Goal: Find specific page/section: Find specific page/section

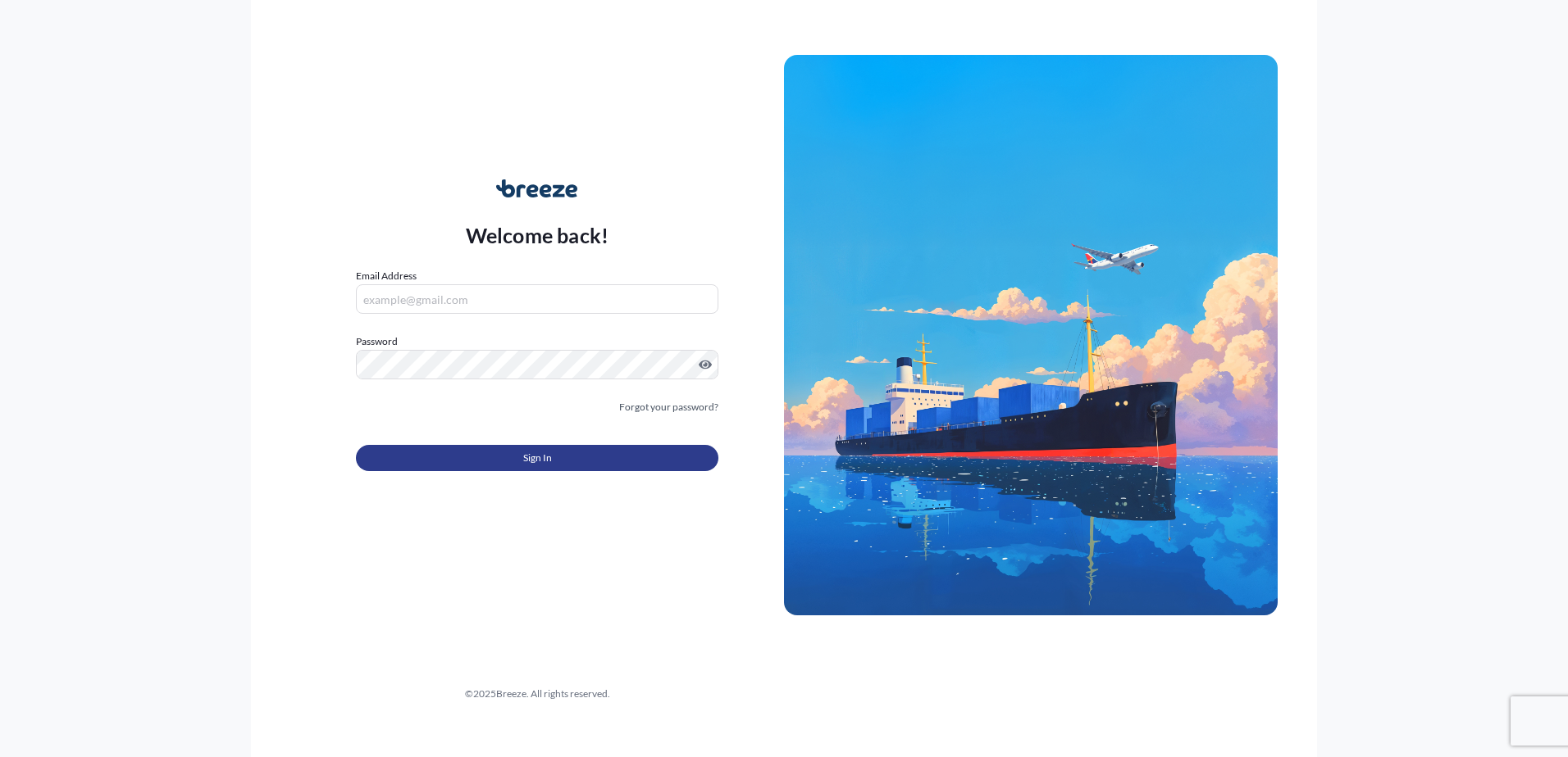
type input "[PERSON_NAME][EMAIL_ADDRESS][PERSON_NAME][DOMAIN_NAME]"
click at [579, 453] on button "Sign In" at bounding box center [536, 458] width 362 height 27
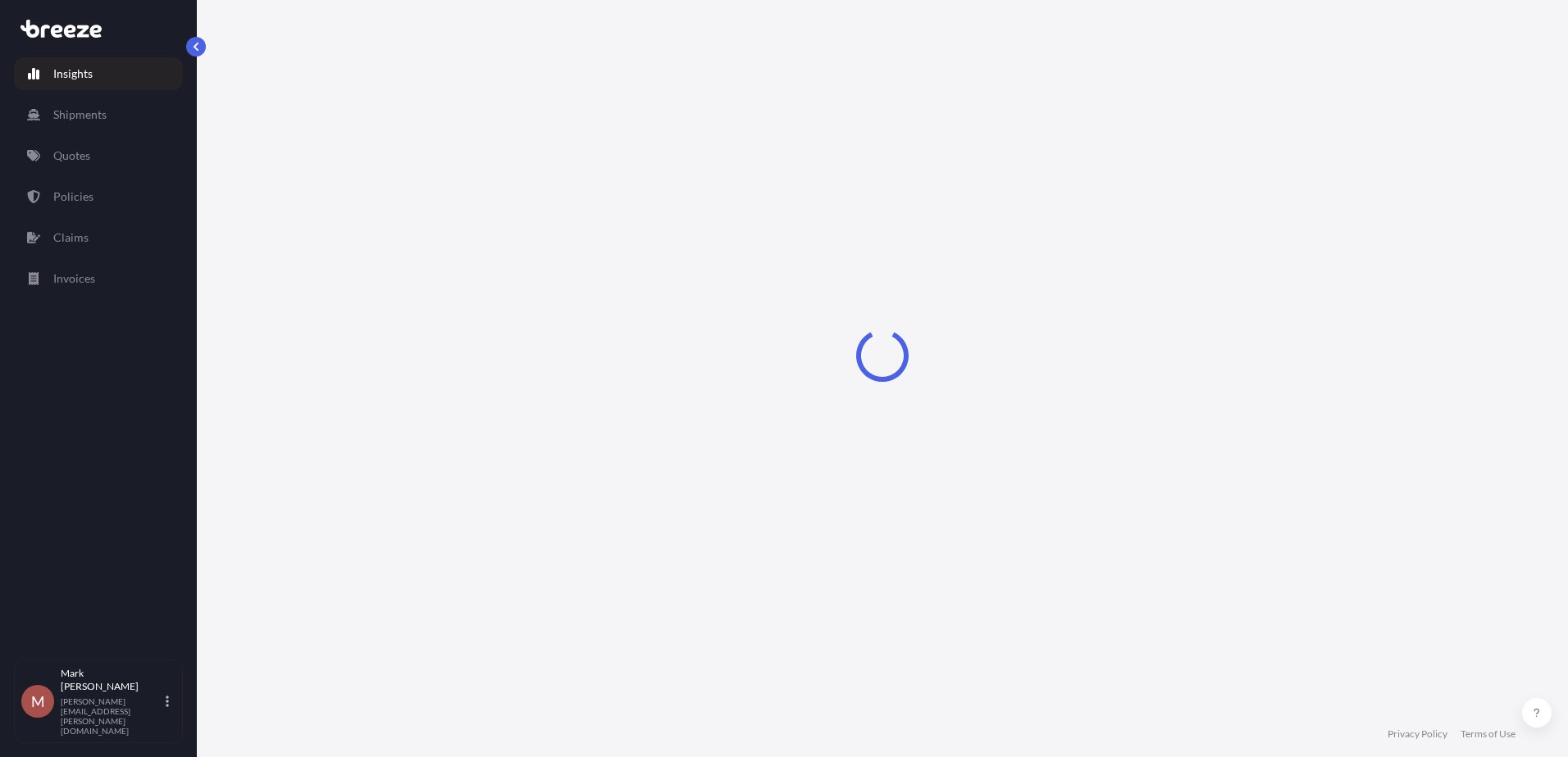
select select "2025"
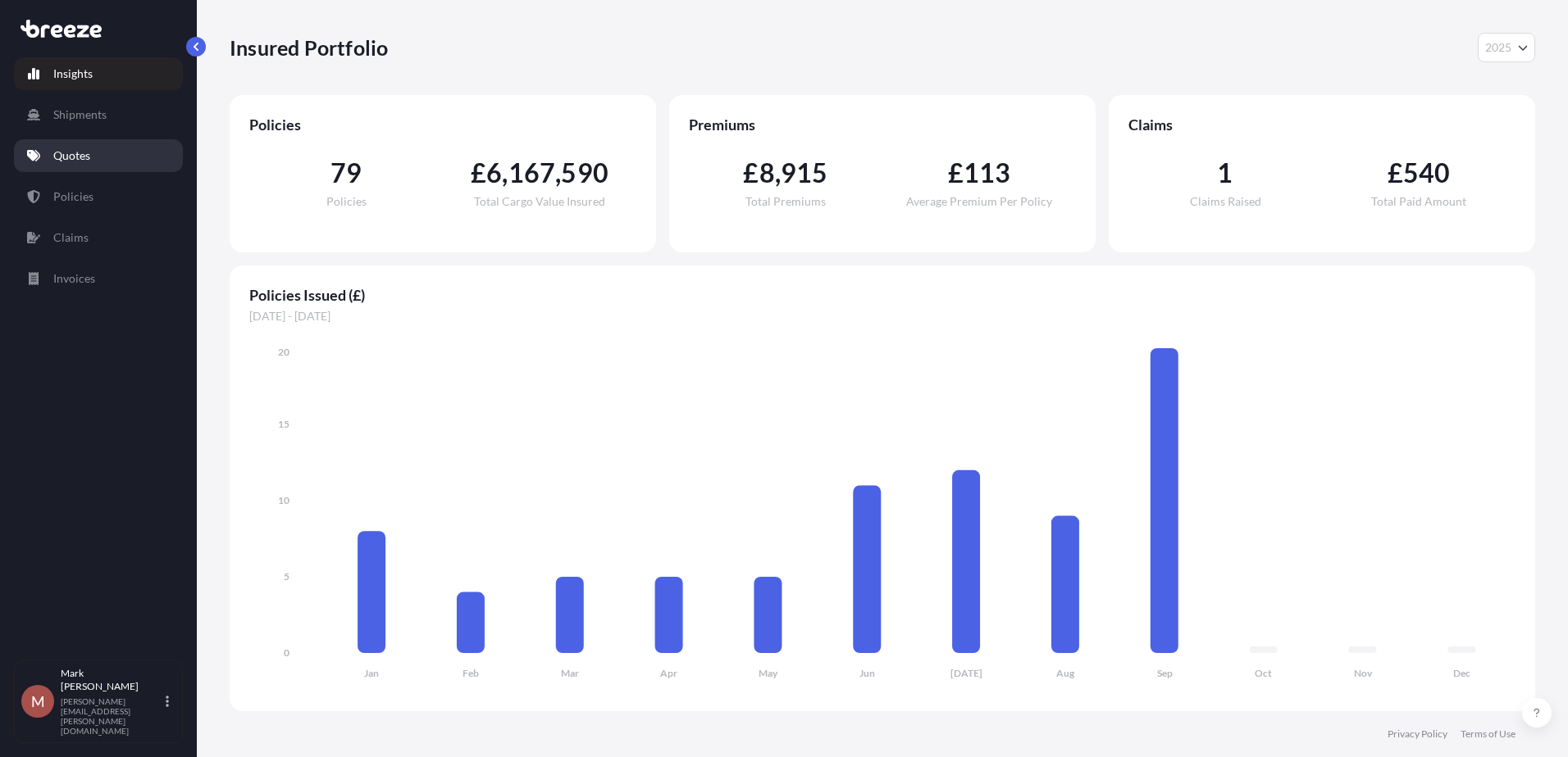
click at [87, 157] on p "Quotes" at bounding box center [71, 155] width 37 height 17
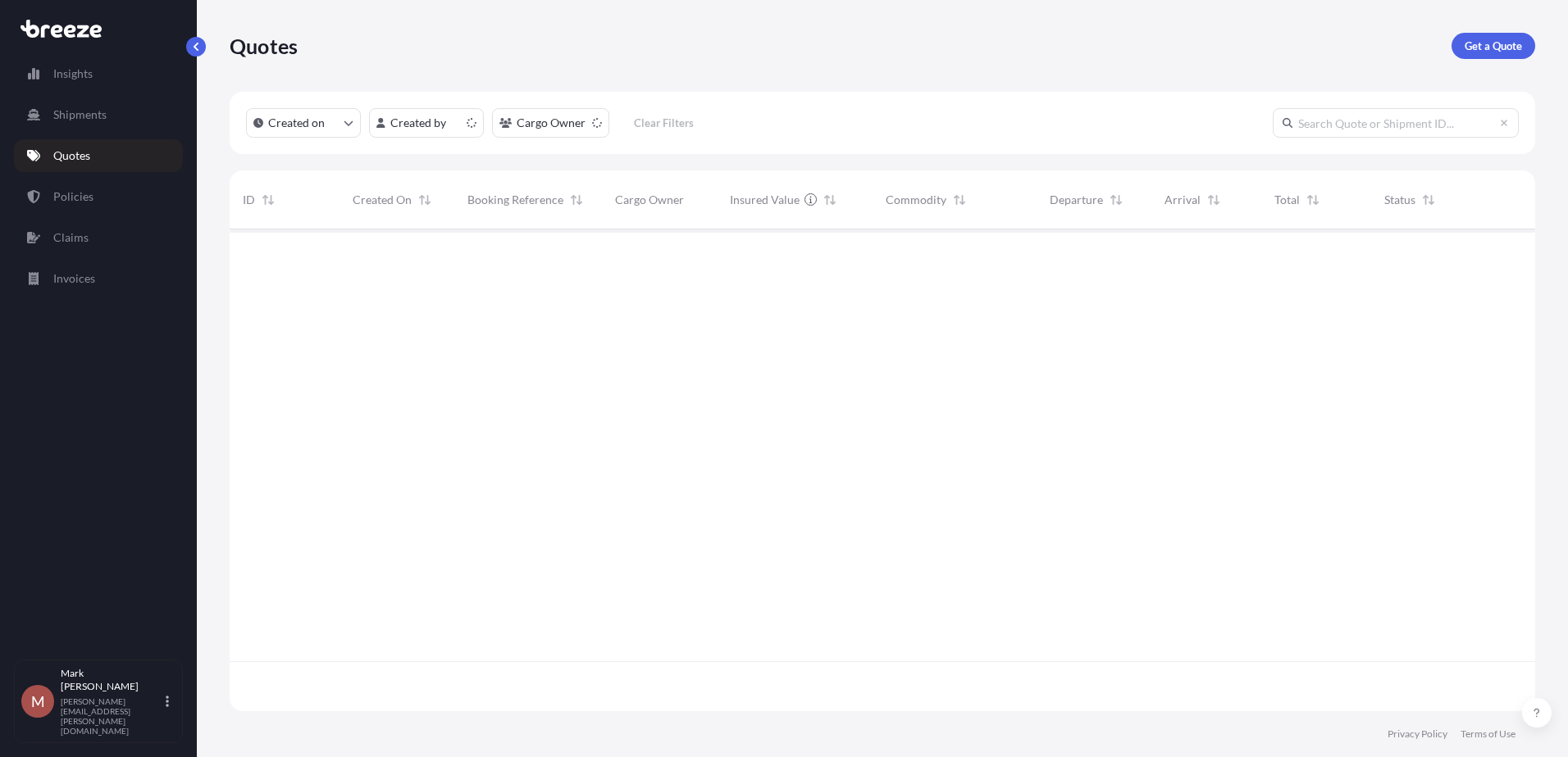
scroll to position [479, 1294]
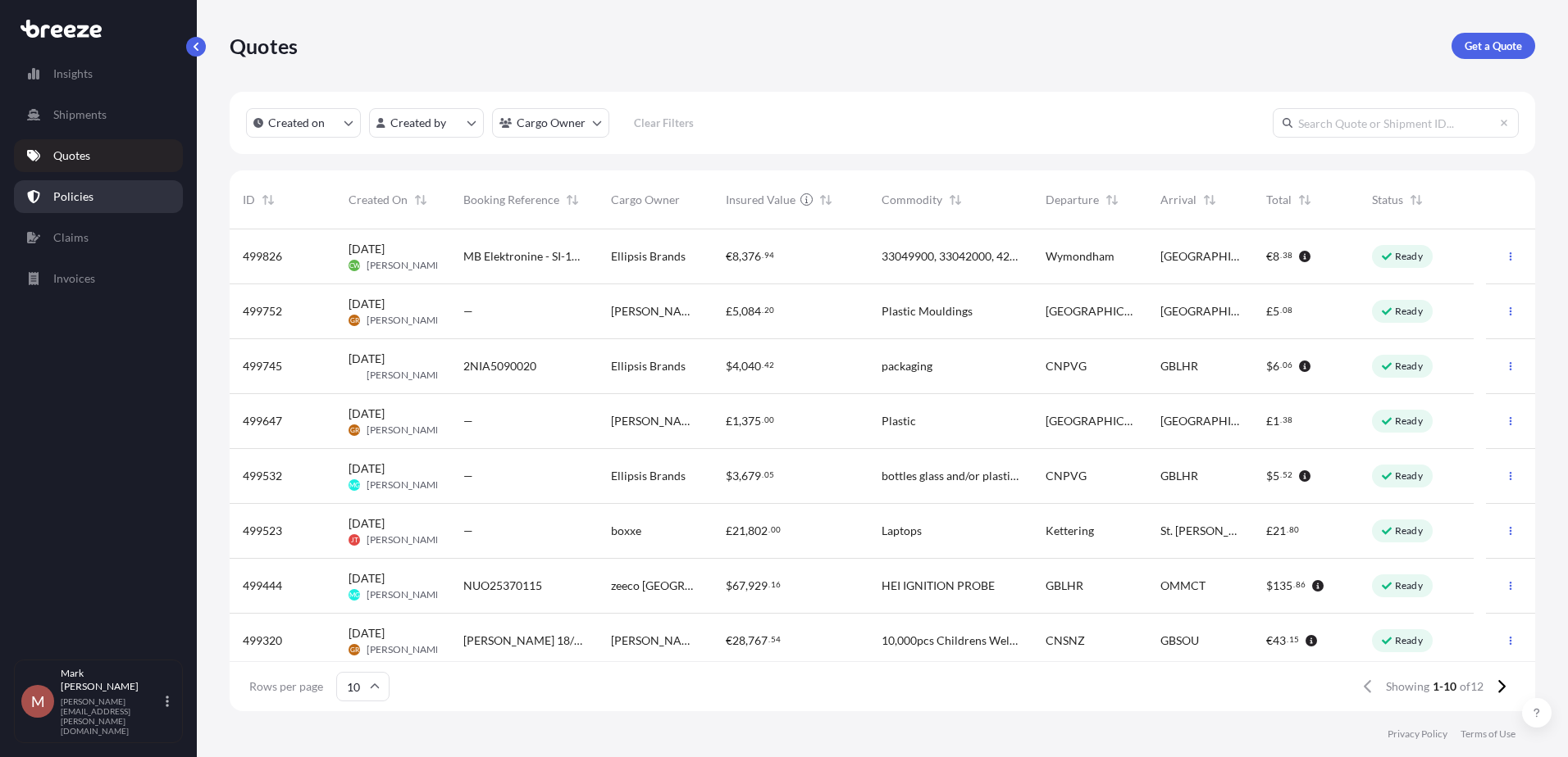
click at [85, 195] on p "Policies" at bounding box center [73, 196] width 40 height 17
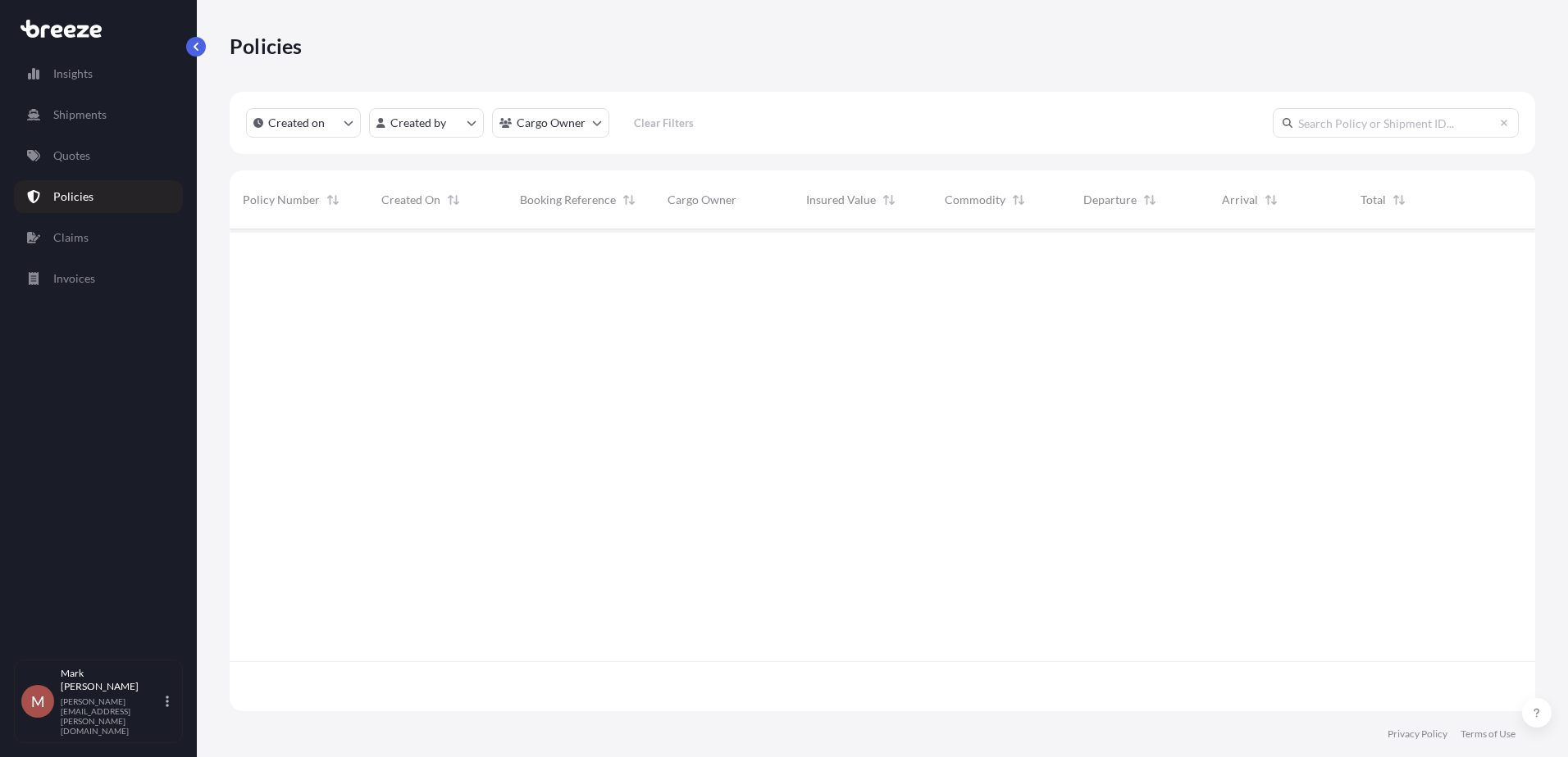
scroll to position [479, 1294]
